Goal: Check status: Check status

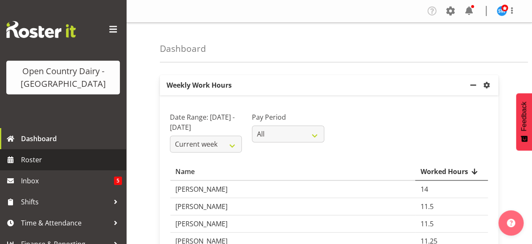
click at [36, 157] on span "Roster" at bounding box center [71, 159] width 101 height 13
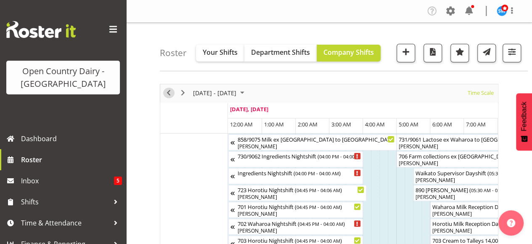
click at [168, 93] on span "Previous" at bounding box center [169, 93] width 10 height 11
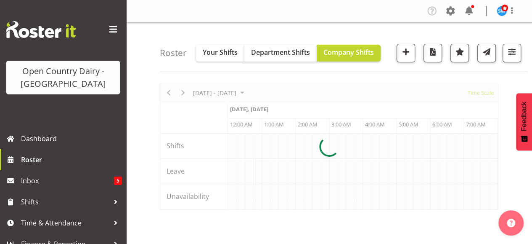
click at [486, 210] on div at bounding box center [329, 147] width 339 height 126
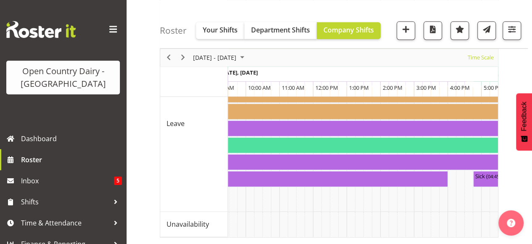
scroll to position [0, 5151]
